Goal: Transaction & Acquisition: Purchase product/service

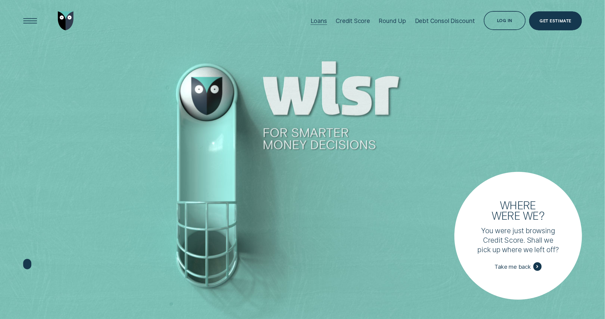
click at [325, 18] on div "Loans" at bounding box center [319, 20] width 17 height 7
